Goal: Navigation & Orientation: Find specific page/section

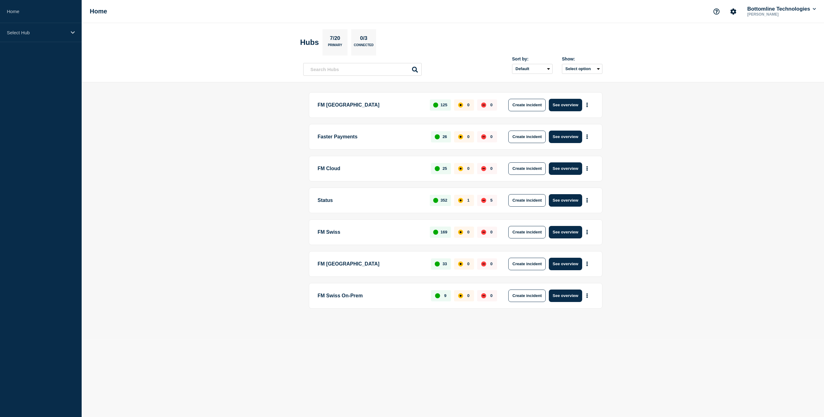
click at [335, 231] on p "FM Swiss" at bounding box center [370, 232] width 105 height 12
click at [566, 229] on button "See overview" at bounding box center [565, 232] width 33 height 12
